Goal: Navigation & Orientation: Find specific page/section

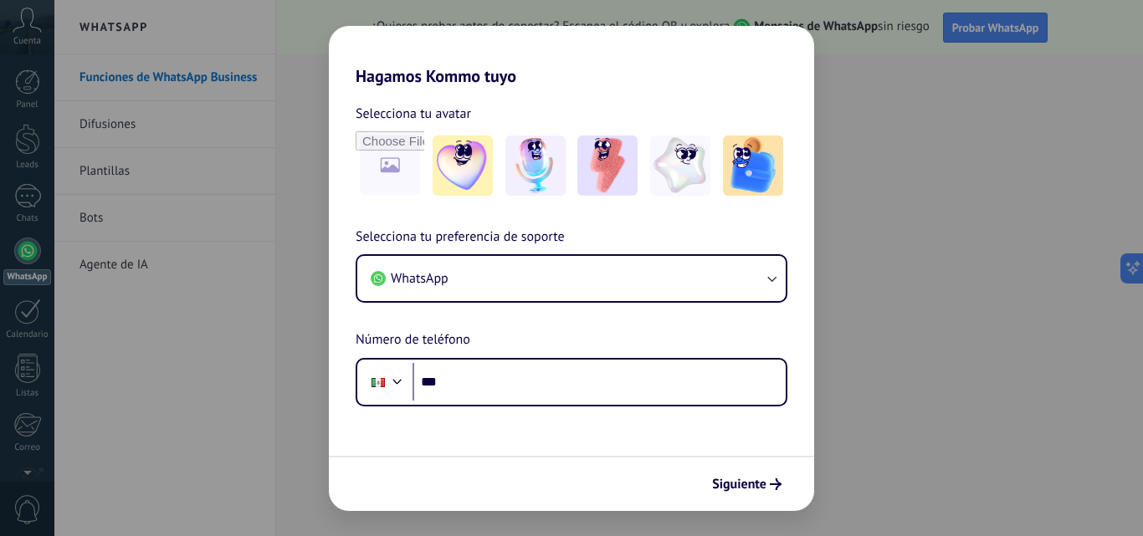
click at [896, 87] on div "Hagamos Kommo tuyo Selecciona tu avatar Selecciona tu preferencia de soporte Wh…" at bounding box center [571, 268] width 1143 height 536
